Goal: Information Seeking & Learning: Learn about a topic

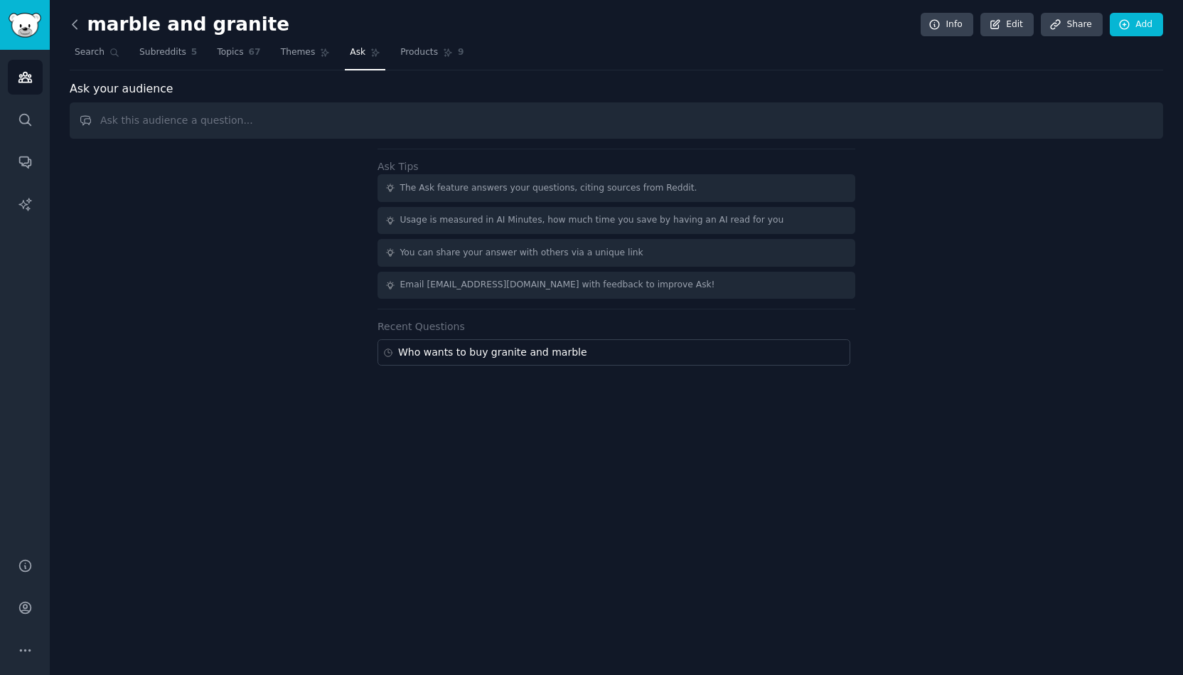
click at [77, 20] on icon at bounding box center [75, 24] width 4 height 9
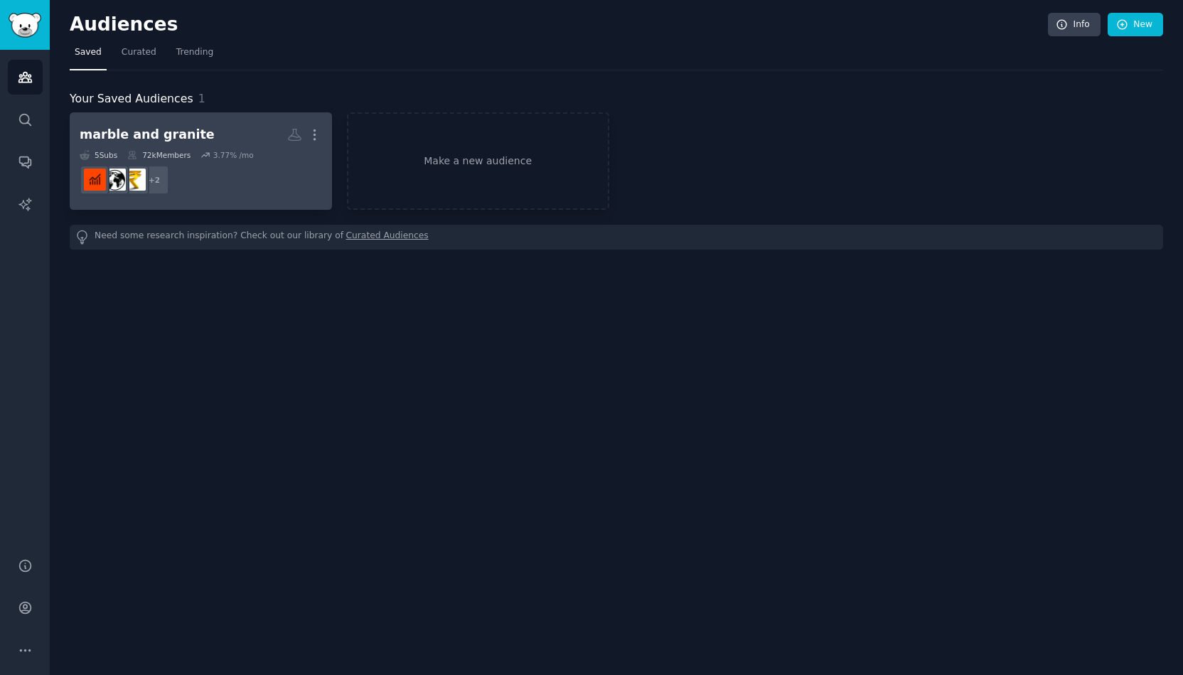
click at [168, 132] on div "marble and granite" at bounding box center [147, 135] width 135 height 18
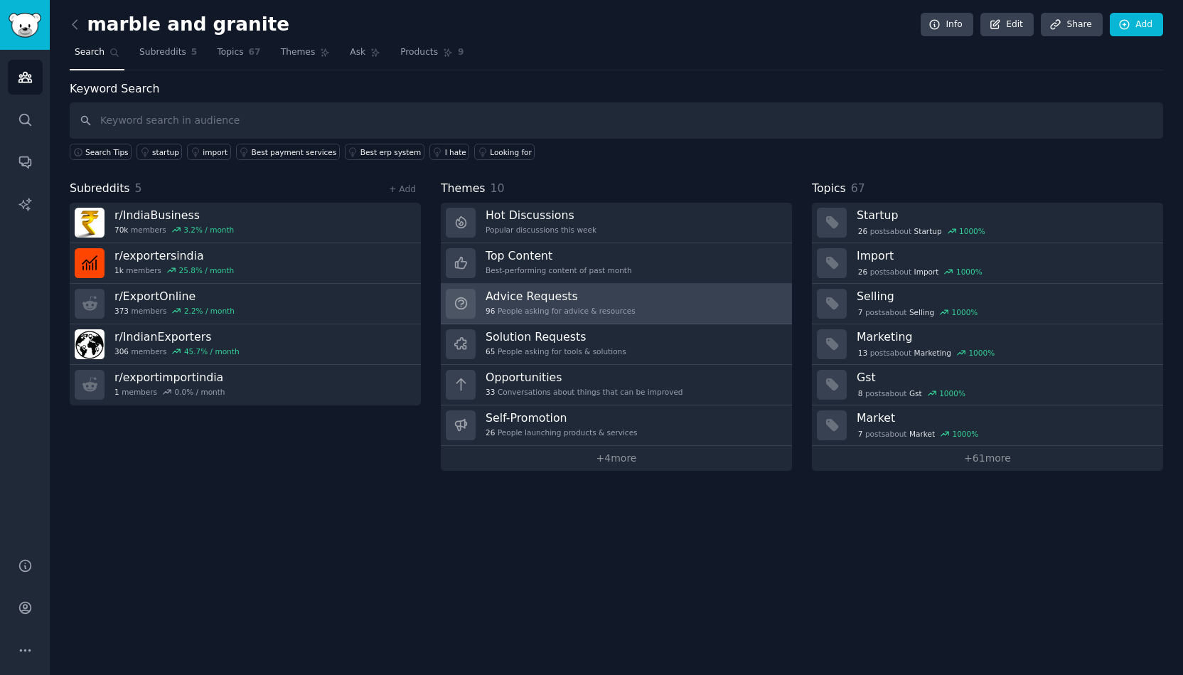
click at [553, 300] on h3 "Advice Requests" at bounding box center [561, 296] width 150 height 15
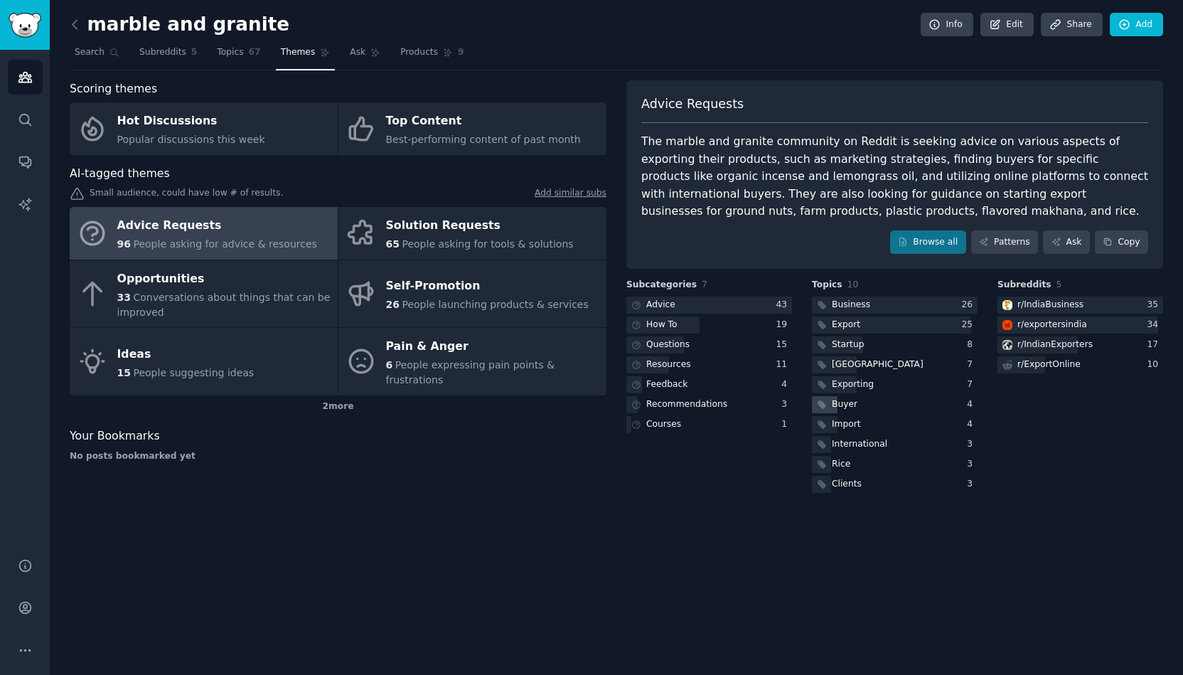
click at [846, 398] on div "Buyer" at bounding box center [845, 404] width 26 height 13
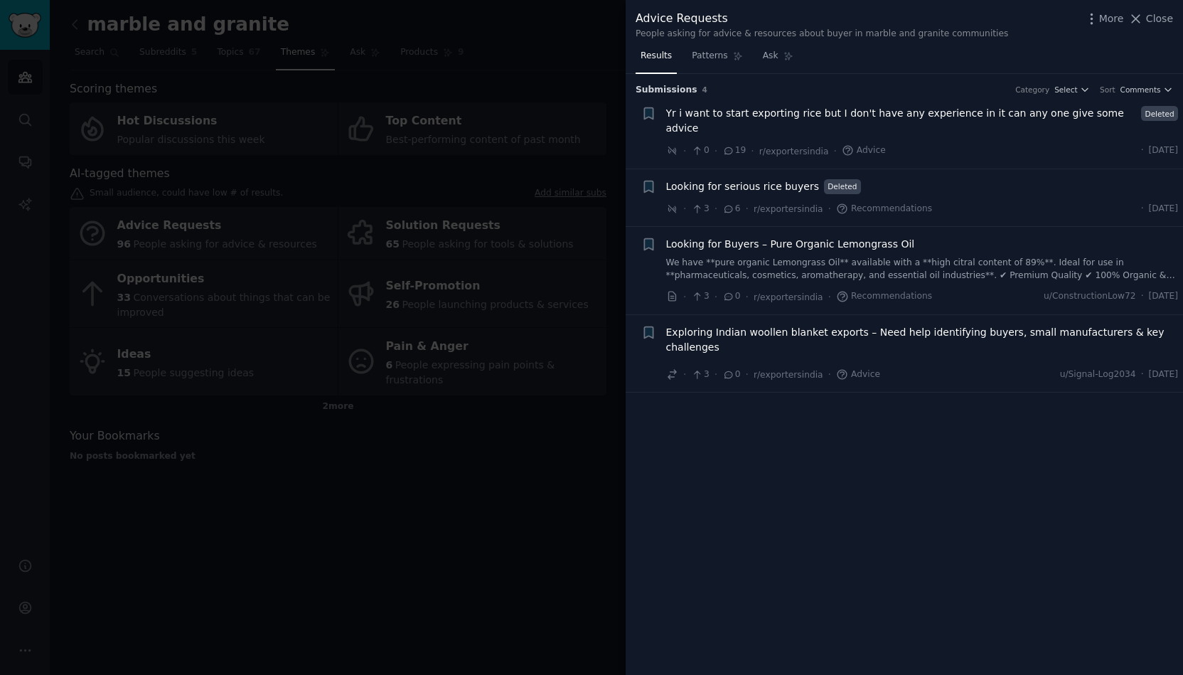
click at [799, 237] on span "Looking for Buyers – Pure Organic Lemongrass Oil" at bounding box center [790, 244] width 249 height 15
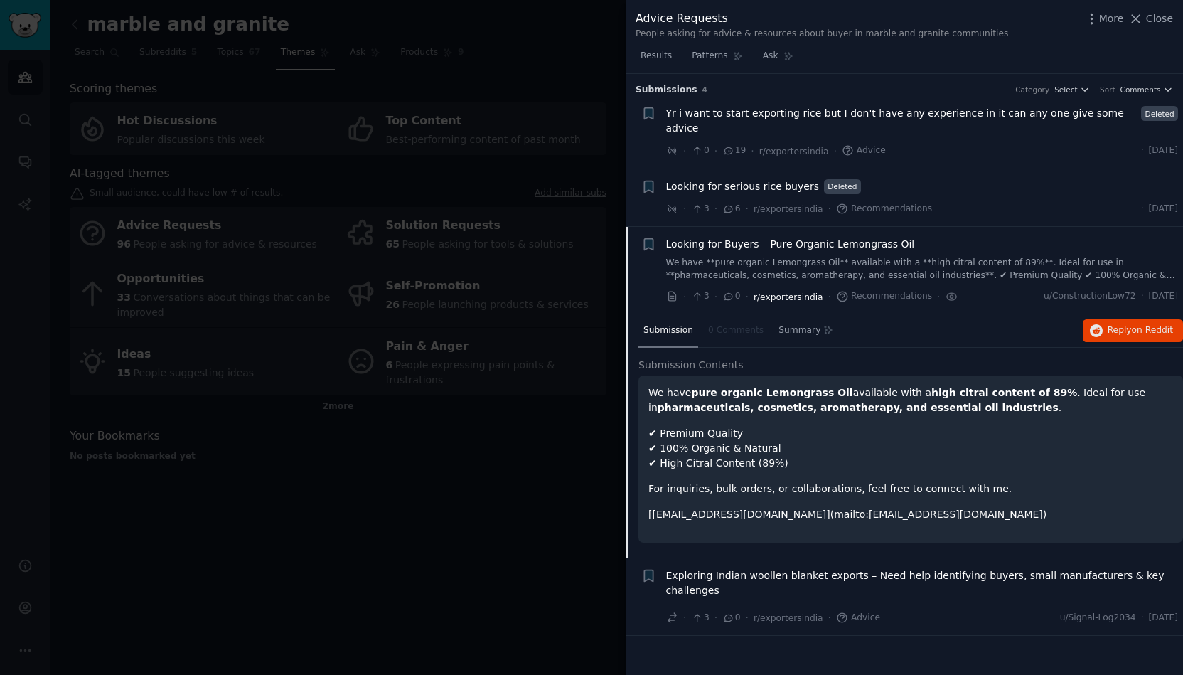
click at [785, 292] on span "r/exportersindia" at bounding box center [789, 297] width 70 height 10
click at [507, 489] on div at bounding box center [591, 337] width 1183 height 675
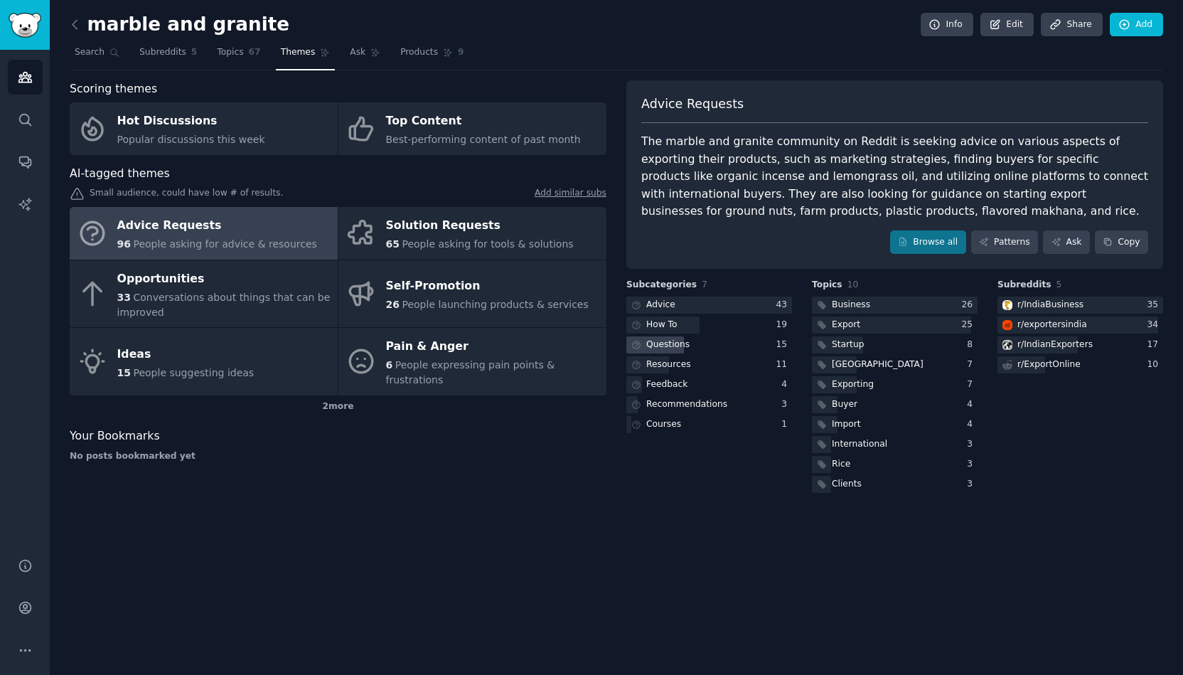
click at [663, 338] on div "Questions" at bounding box center [667, 344] width 43 height 13
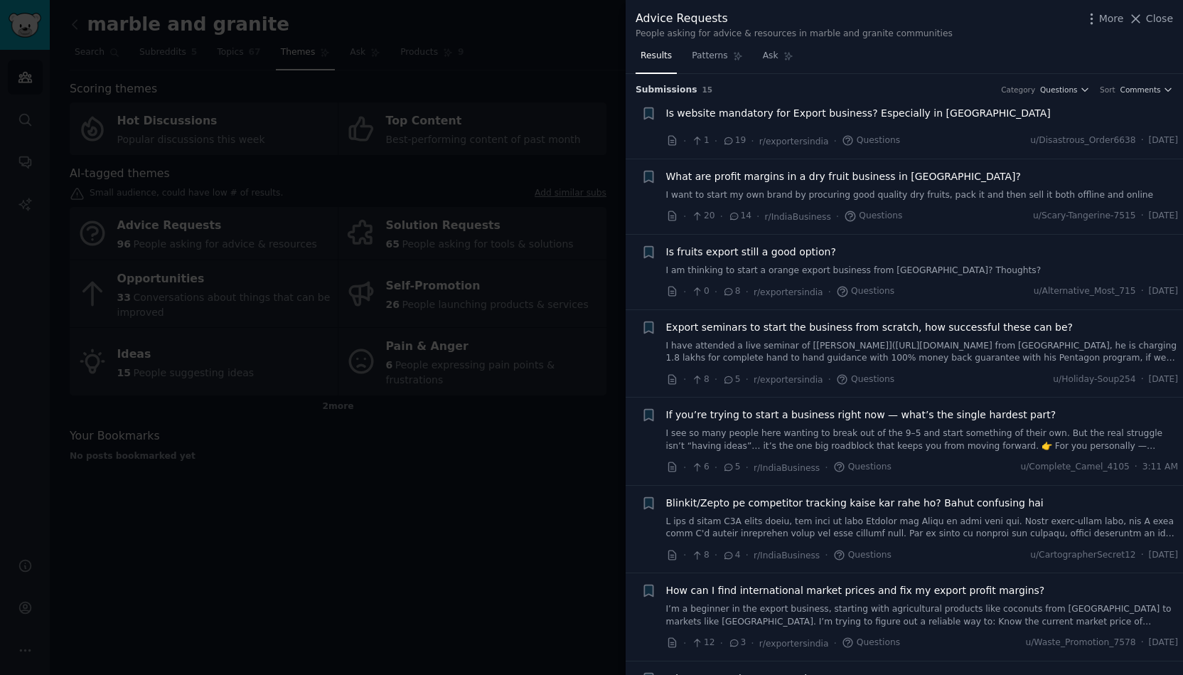
click at [516, 451] on div at bounding box center [591, 337] width 1183 height 675
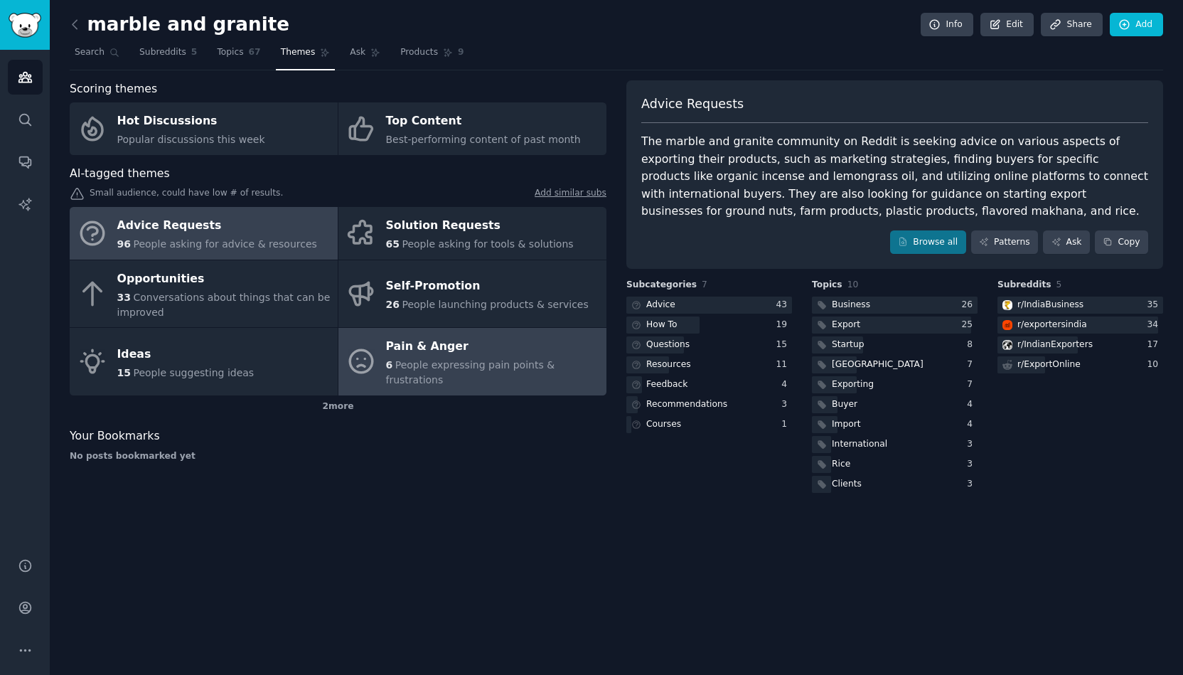
click at [450, 345] on div "Pain & Anger" at bounding box center [492, 347] width 213 height 23
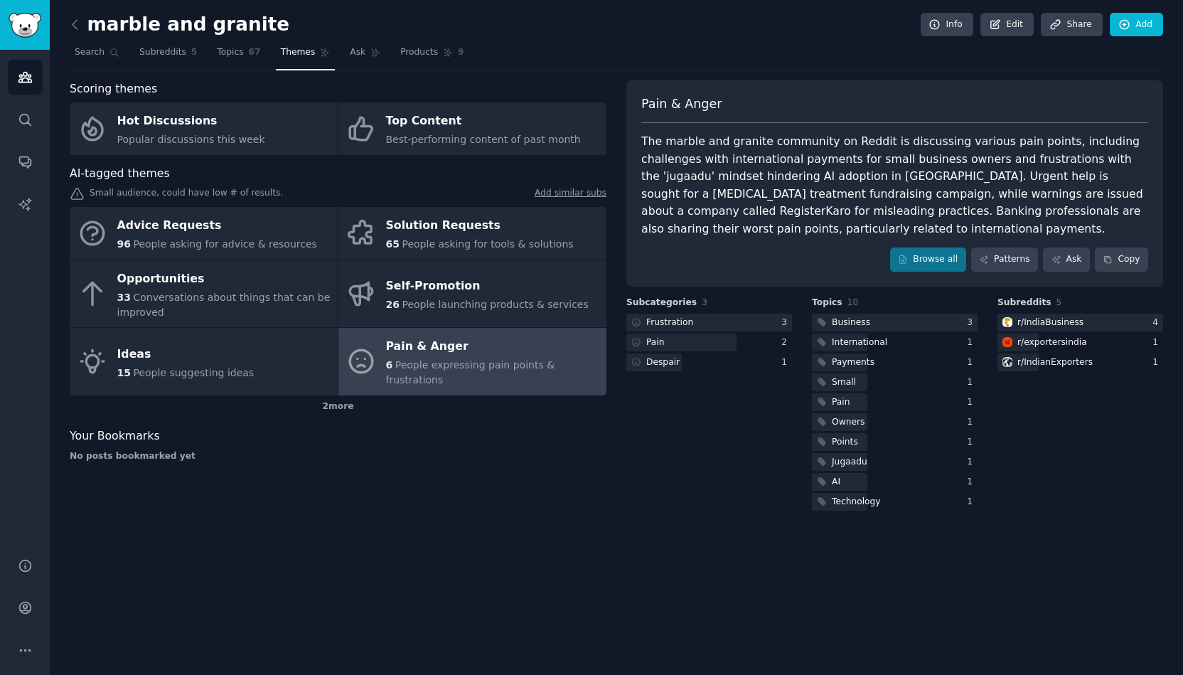
click at [83, 20] on link at bounding box center [79, 25] width 18 height 23
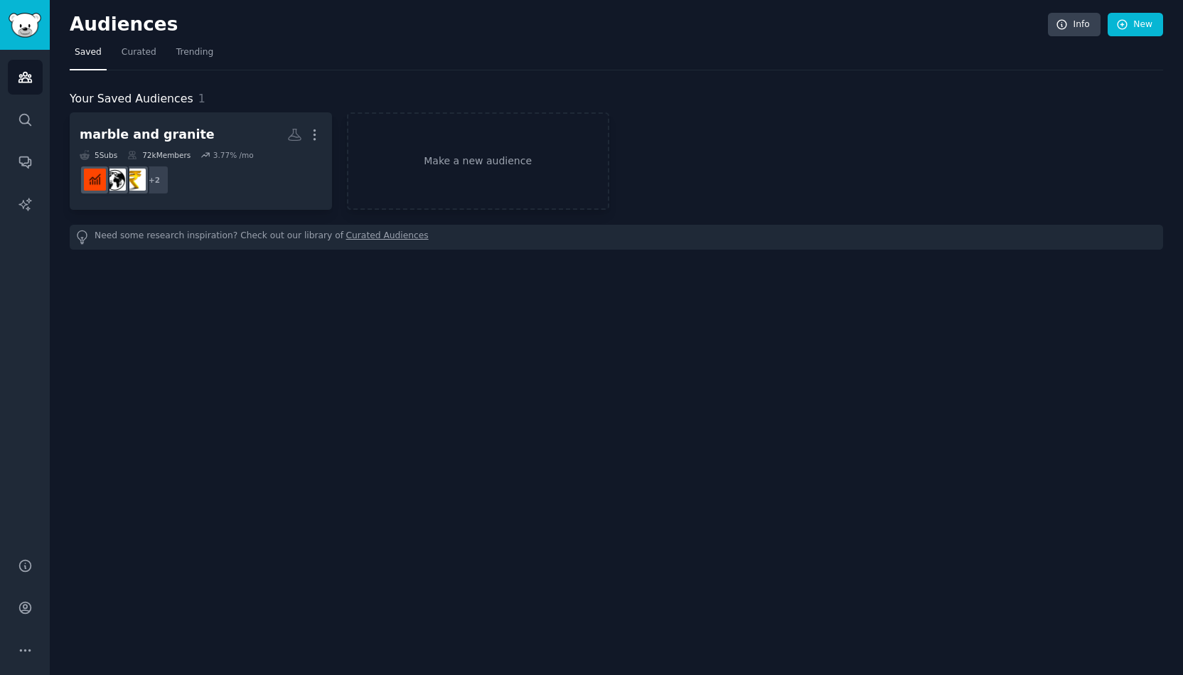
click at [771, 151] on div "marble and granite More 5 Sub s 72k Members 3.77 % /mo + 2 Make a new audience" at bounding box center [617, 160] width 1094 height 97
